Goal: Book appointment/travel/reservation

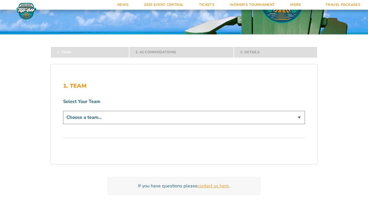
scroll to position [77, 0]
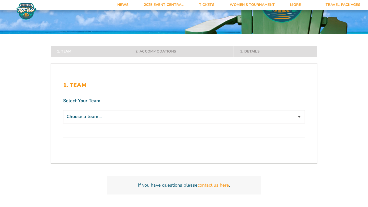
click at [127, 122] on select "Choose a team... [US_STATE] Tar Heels [PERSON_NAME] Bison VMI Keydets" at bounding box center [184, 116] width 242 height 13
select select "16618"
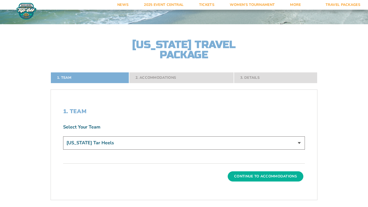
click at [234, 179] on button "Continue To Accommodations" at bounding box center [265, 177] width 76 height 10
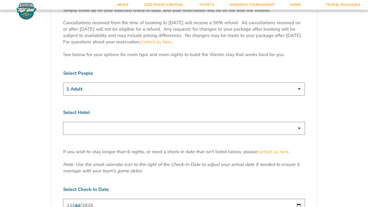
scroll to position [265, 0]
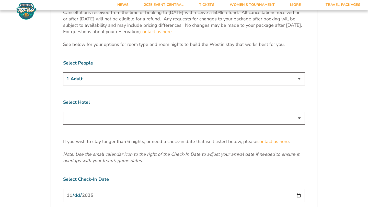
click at [197, 114] on select at bounding box center [184, 118] width 242 height 13
click at [298, 114] on select at bounding box center [184, 118] width 242 height 13
click at [298, 112] on select at bounding box center [184, 118] width 242 height 13
click at [133, 101] on div "Select Hotel" at bounding box center [184, 112] width 242 height 27
click at [125, 113] on select at bounding box center [184, 118] width 242 height 13
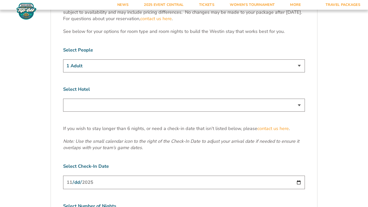
scroll to position [283, 0]
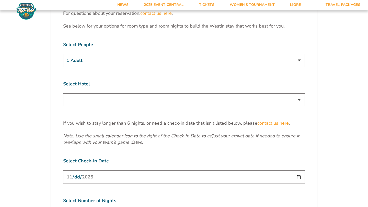
click at [285, 57] on select "1 Adult 2 Adults 3 Adults 4 Adults 2 Adults + 1 Child 2 Adults + 2 Children 2 A…" at bounding box center [184, 60] width 242 height 13
click at [297, 94] on select at bounding box center [184, 99] width 242 height 13
click at [301, 93] on select at bounding box center [184, 99] width 242 height 13
click at [235, 93] on select at bounding box center [184, 99] width 242 height 13
click at [304, 55] on select "1 Adult 2 Adults 3 Adults 4 Adults 2 Adults + 1 Child 2 Adults + 2 Children 2 A…" at bounding box center [184, 60] width 242 height 13
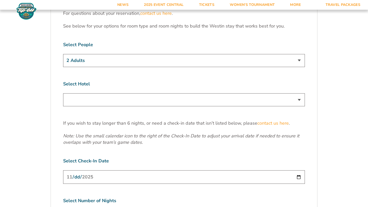
select select "4 Adults"
click at [298, 94] on select at bounding box center [184, 99] width 242 height 13
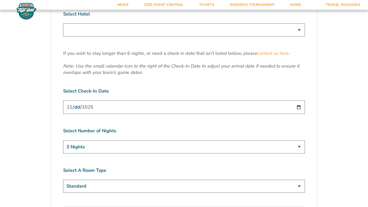
scroll to position [365, 0]
